Goal: Find specific page/section: Find specific page/section

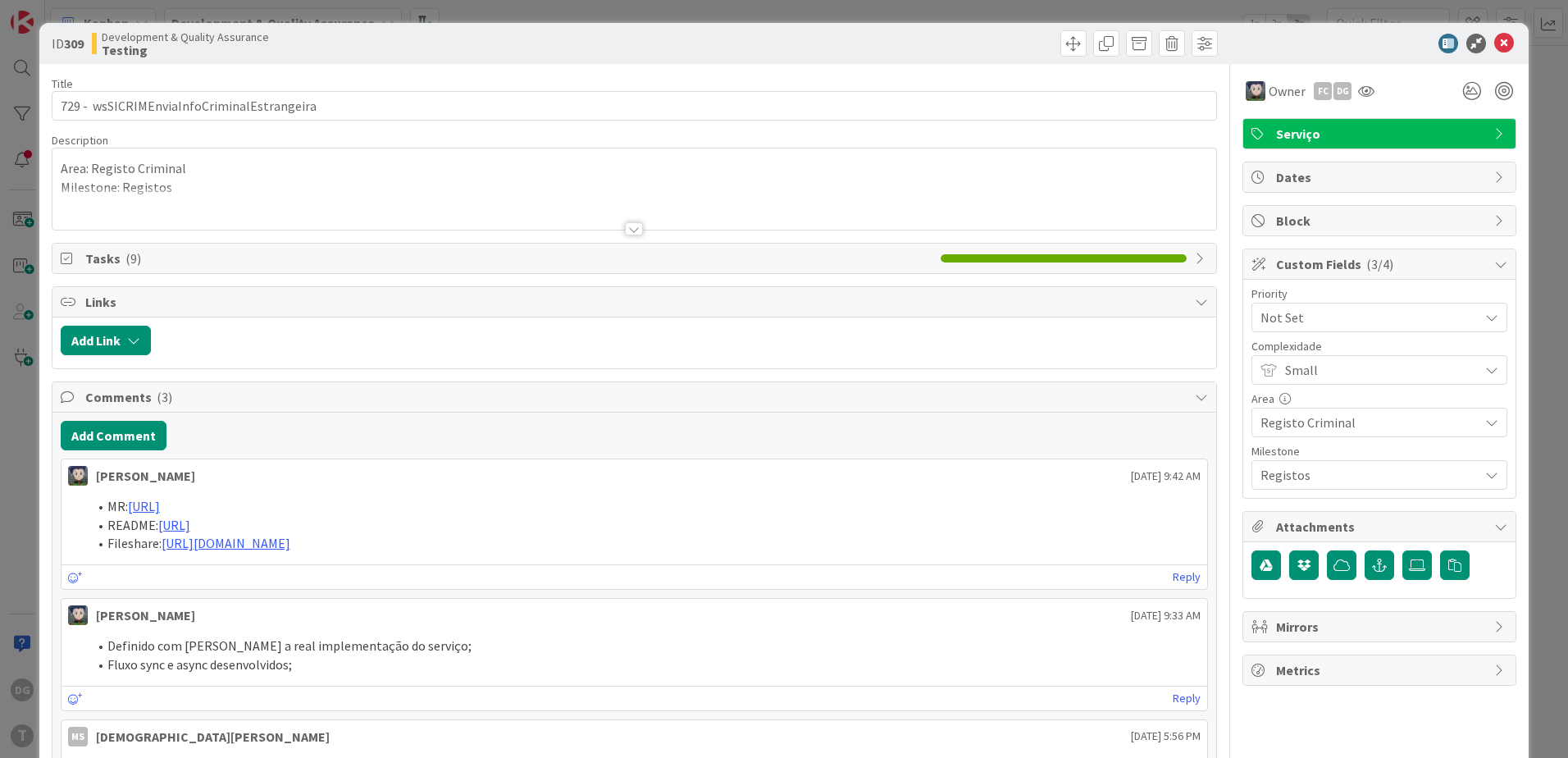
click at [629, 222] on div at bounding box center [634, 229] width 18 height 13
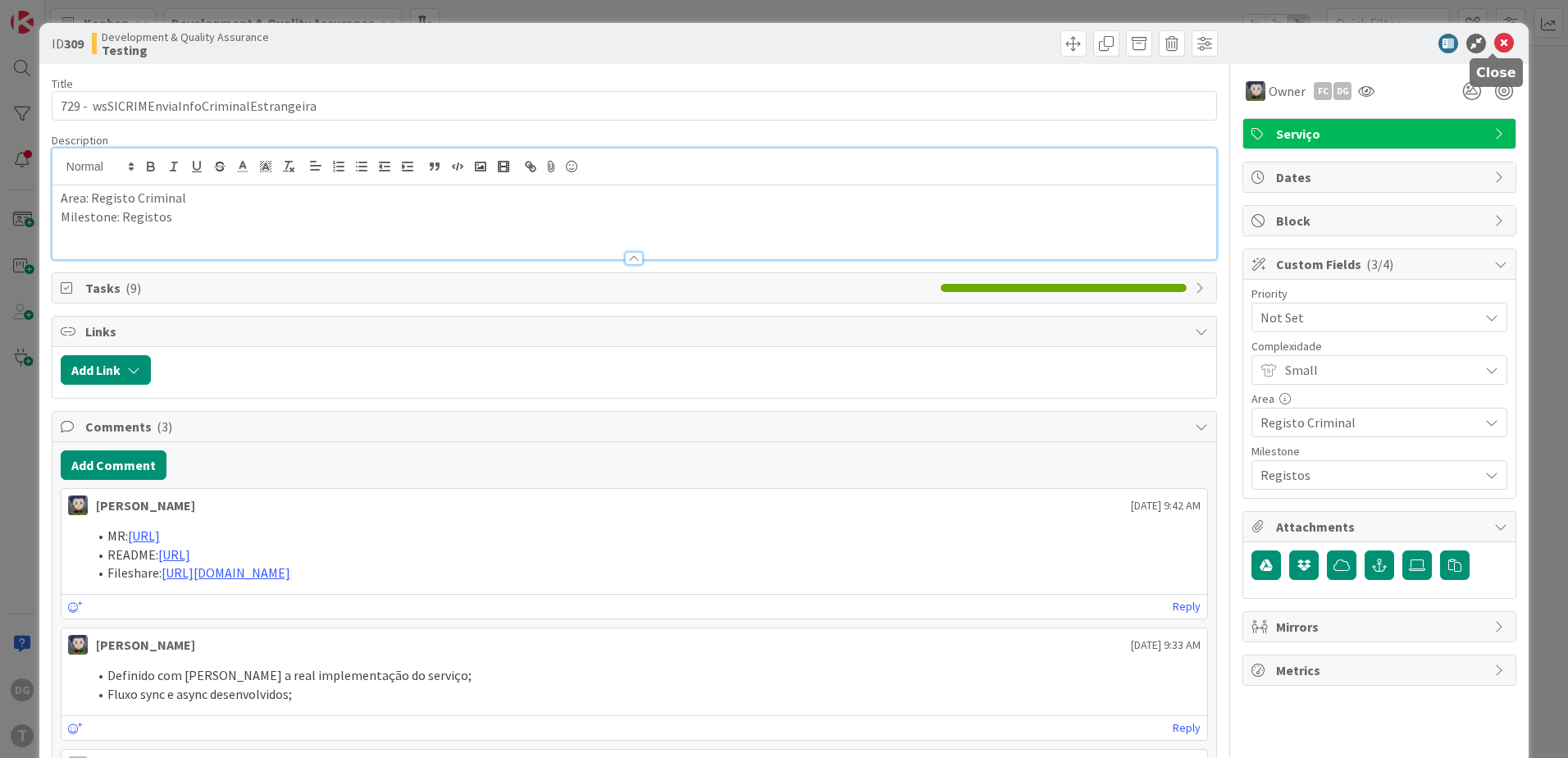
click at [1494, 43] on icon at bounding box center [1504, 43] width 20 height 20
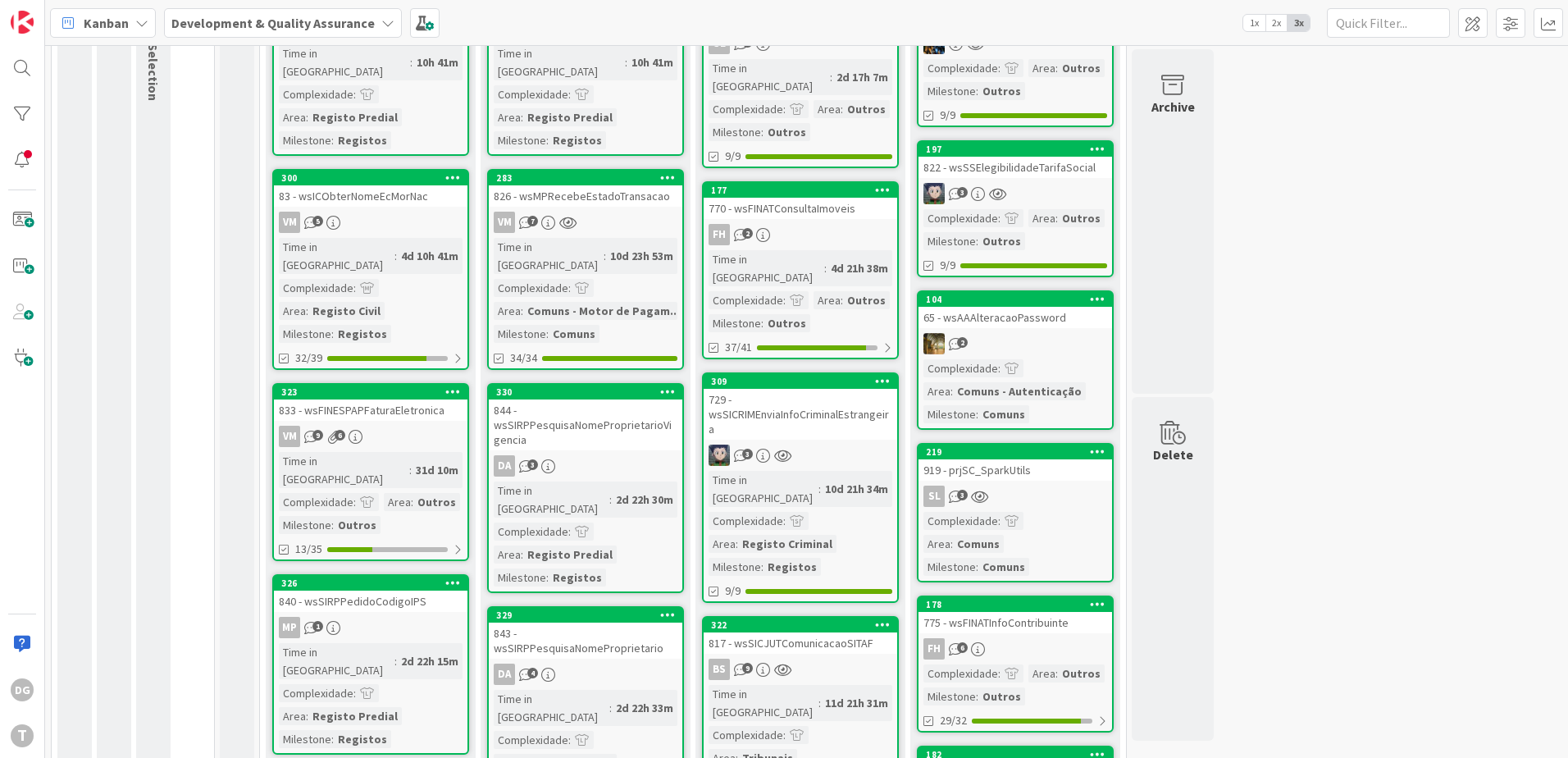
scroll to position [246, 0]
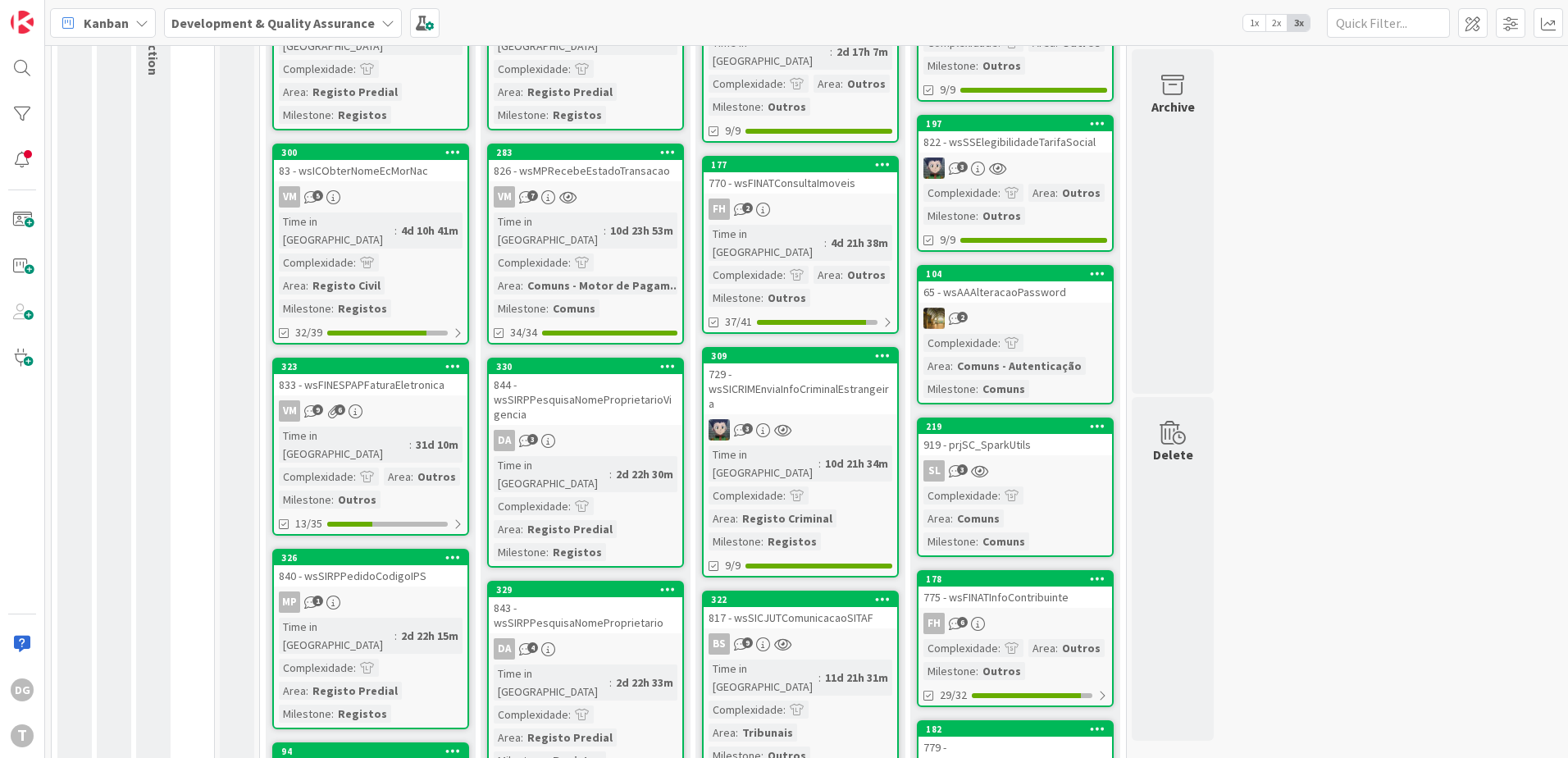
click at [821, 377] on div "729 - wsSICRIMEnviaInfoCriminalEstrangeira" at bounding box center [800, 389] width 194 height 51
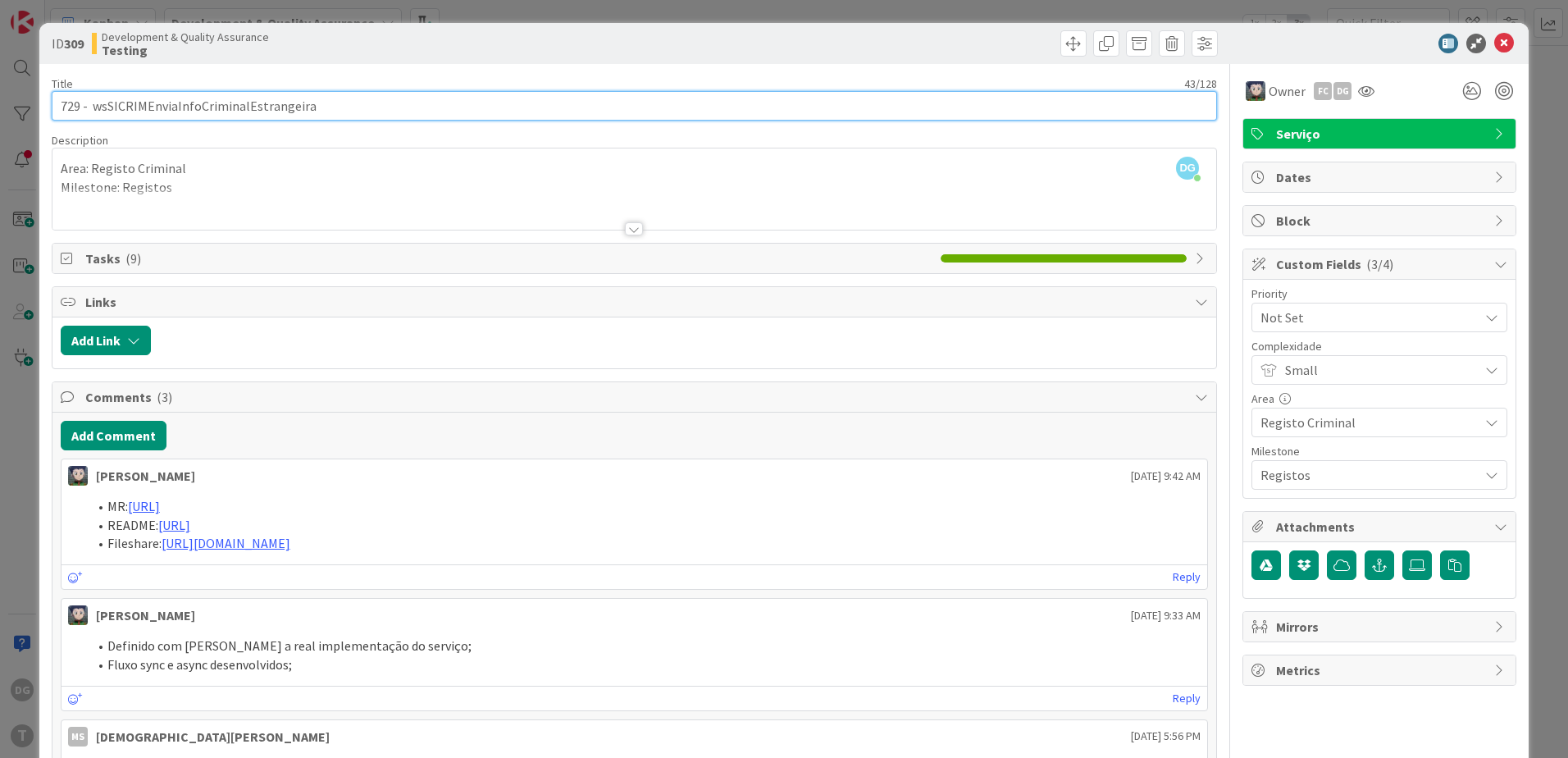
drag, startPoint x: 332, startPoint y: 113, endPoint x: 92, endPoint y: 110, distance: 240.0
click at [92, 110] on input "729 - wsSICRIMEnviaInfoCriminalEstrangeira" at bounding box center [635, 105] width 1166 height 29
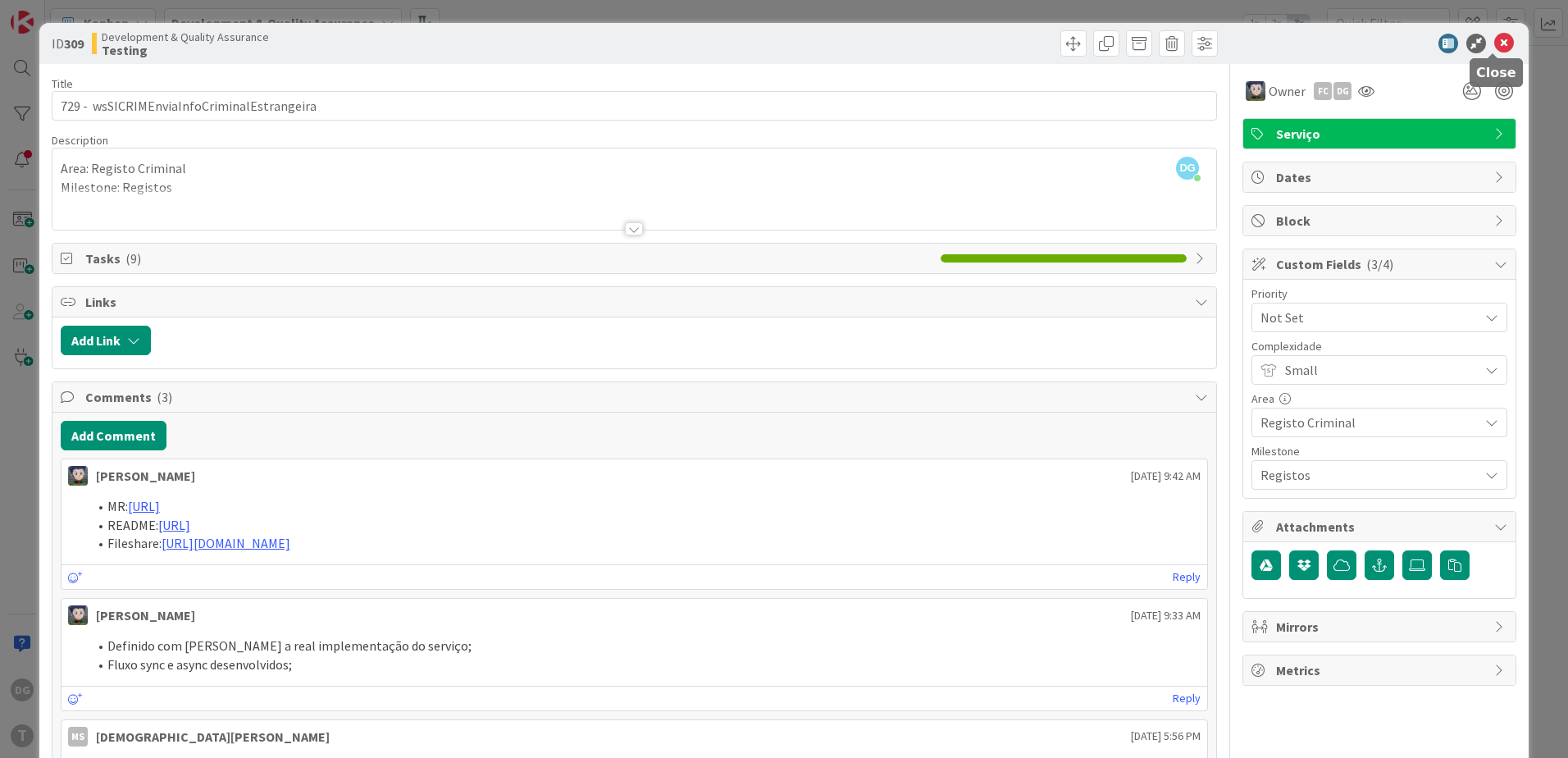
click at [1494, 42] on icon at bounding box center [1504, 43] width 20 height 20
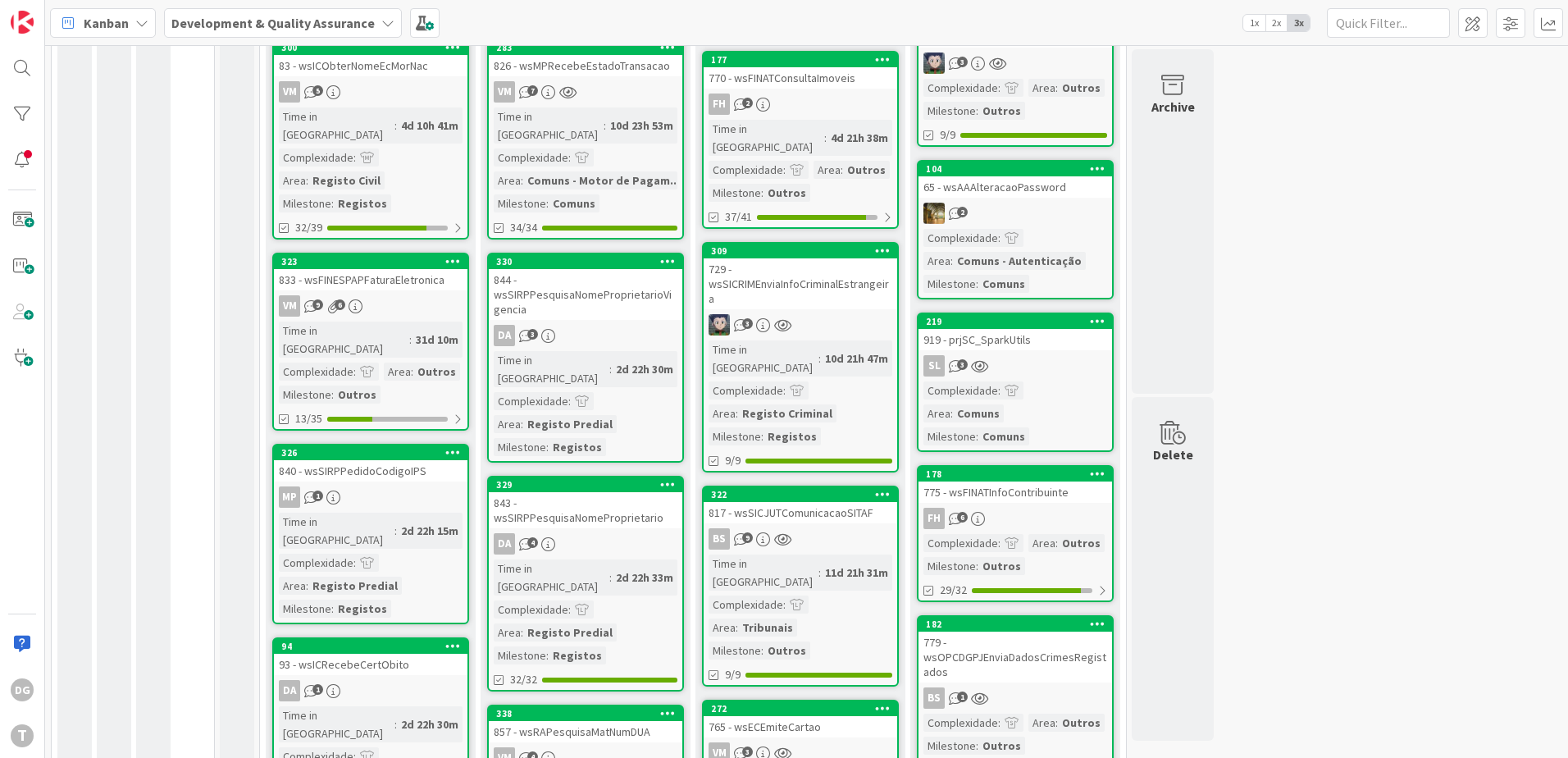
scroll to position [410, 0]
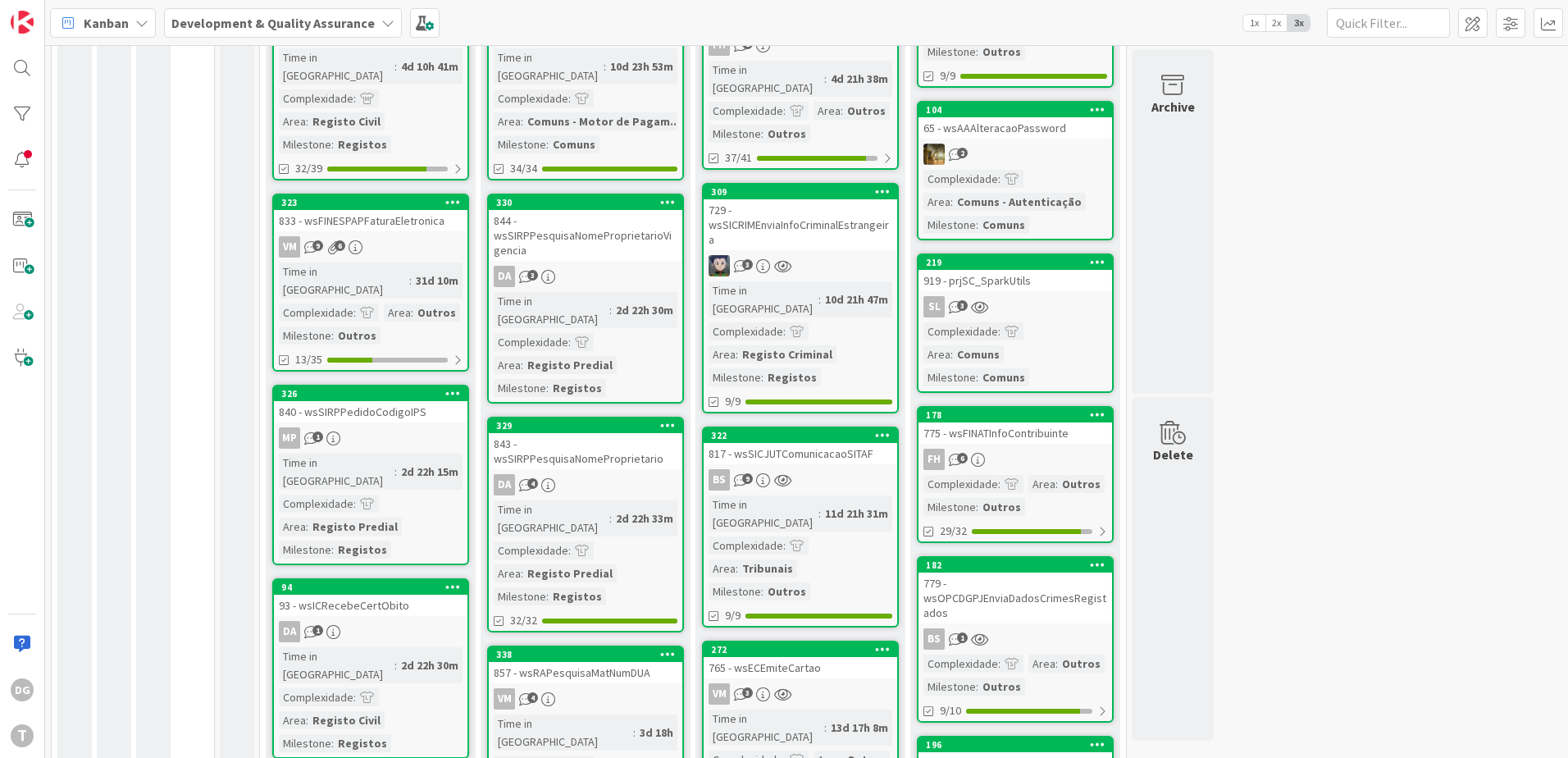
click at [824, 470] on div "BS 9" at bounding box center [800, 480] width 194 height 22
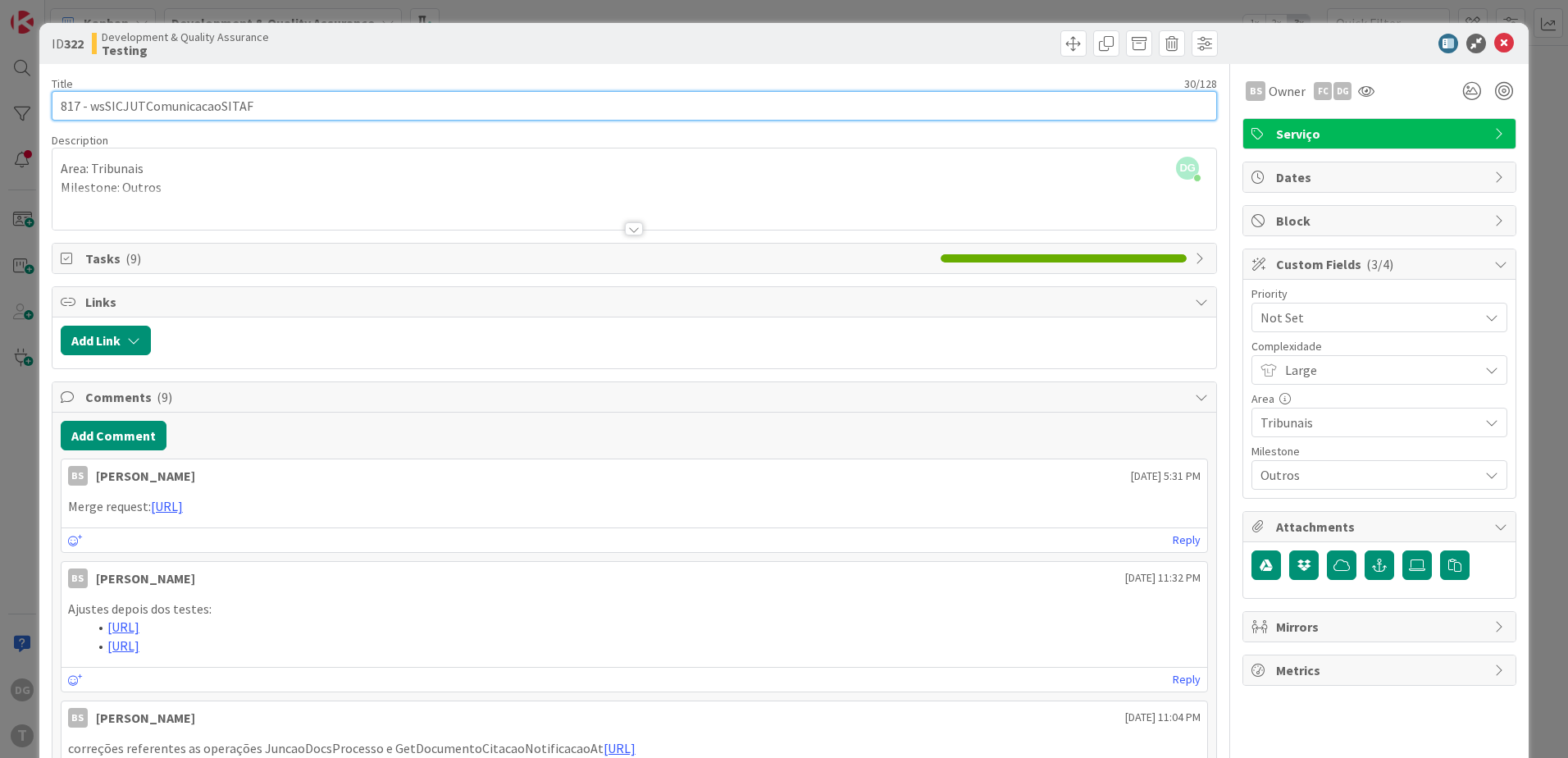
drag, startPoint x: 309, startPoint y: 99, endPoint x: 89, endPoint y: 101, distance: 220.0
click at [89, 101] on input "817 - wsSICJUTComunicacaoSITAF" at bounding box center [635, 105] width 1166 height 29
